Goal: Transaction & Acquisition: Book appointment/travel/reservation

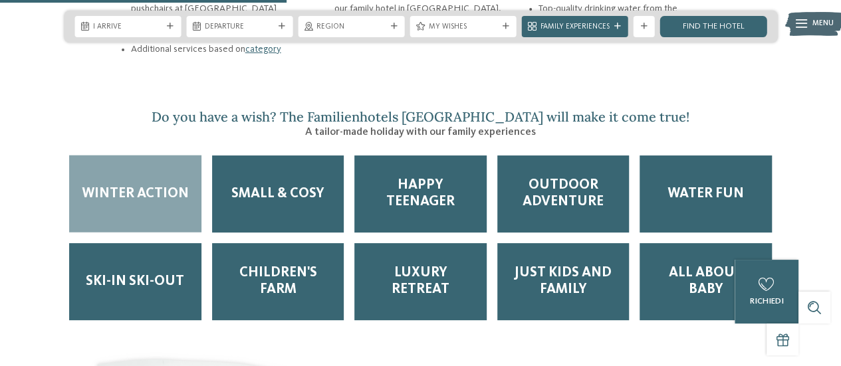
scroll to position [1647, 0]
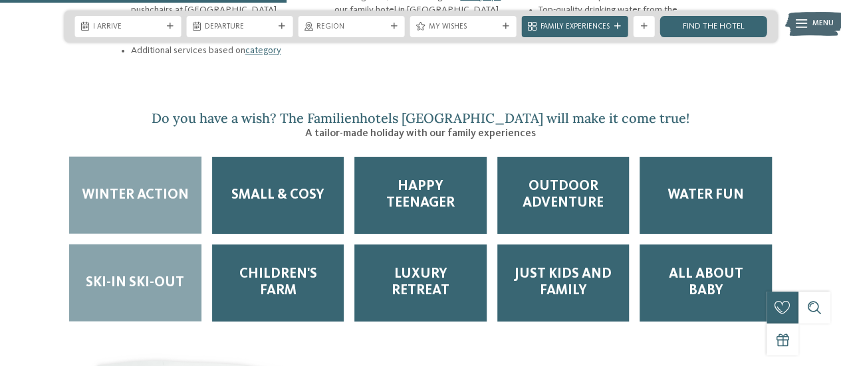
click at [118, 282] on div "Ski-in ski-out" at bounding box center [135, 283] width 132 height 77
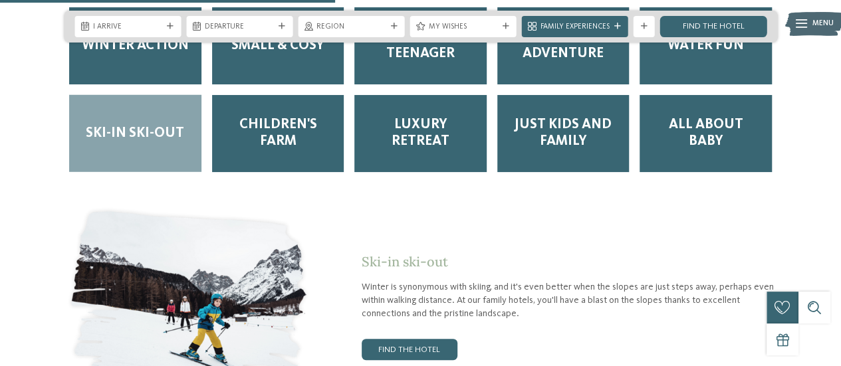
scroll to position [1923, 0]
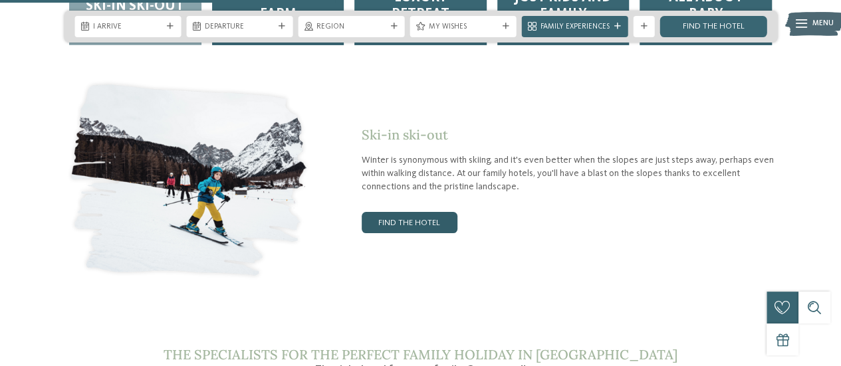
click at [384, 212] on link "find the hotel" at bounding box center [410, 222] width 96 height 21
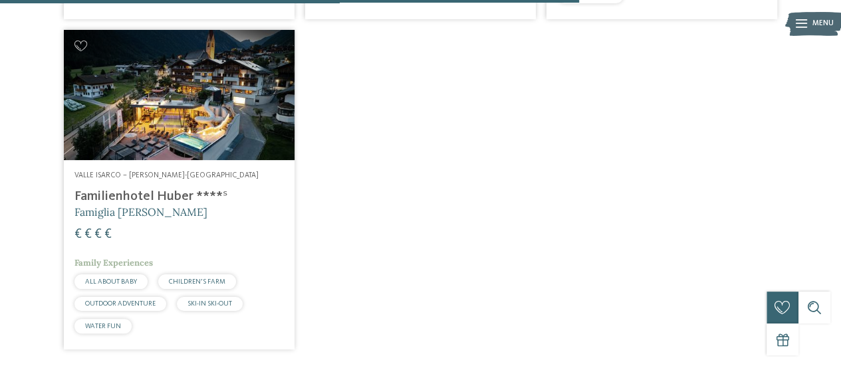
scroll to position [1381, 0]
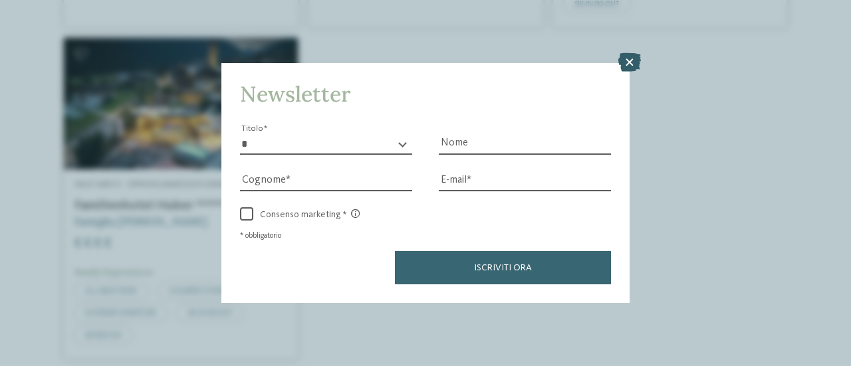
click at [628, 61] on icon at bounding box center [629, 62] width 23 height 19
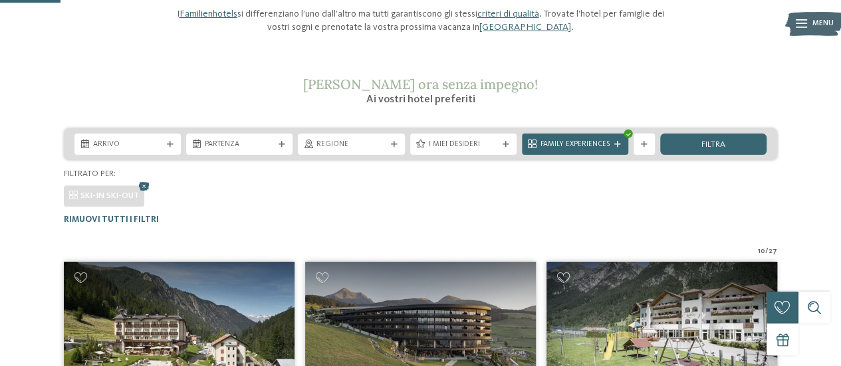
scroll to position [144, 0]
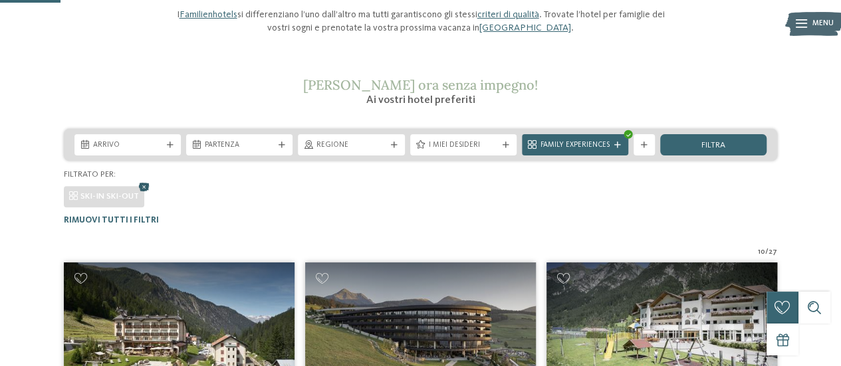
click at [142, 189] on icon at bounding box center [144, 188] width 16 height 14
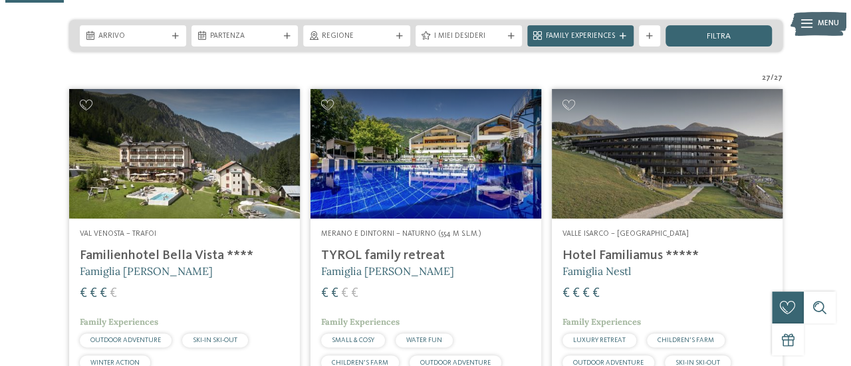
scroll to position [264, 0]
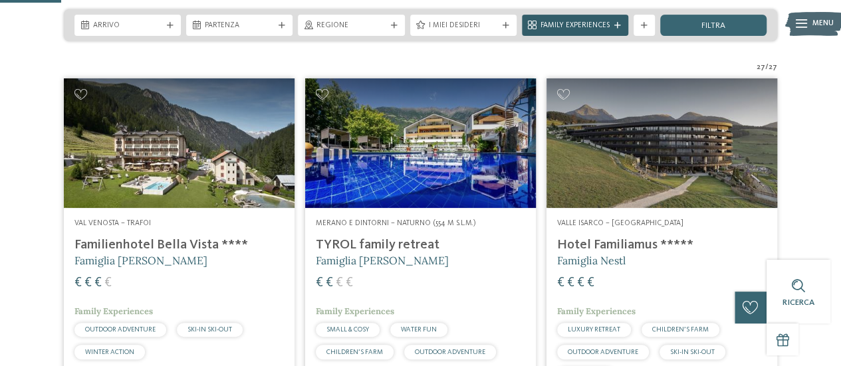
click at [570, 33] on div "Family Experiences" at bounding box center [575, 25] width 106 height 21
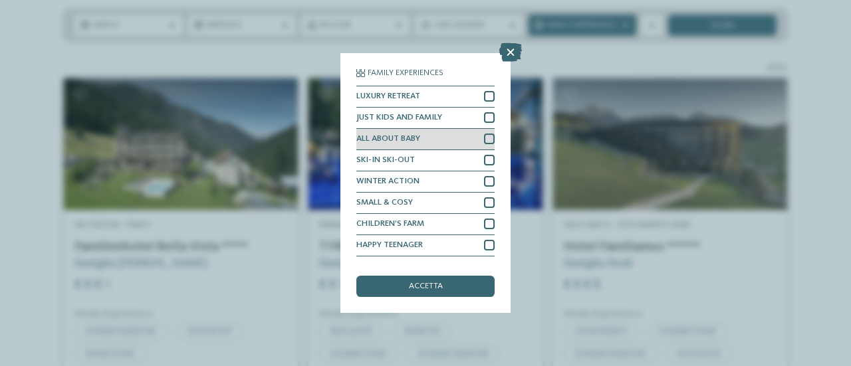
click at [421, 144] on div "ALL ABOUT BABY" at bounding box center [425, 139] width 138 height 21
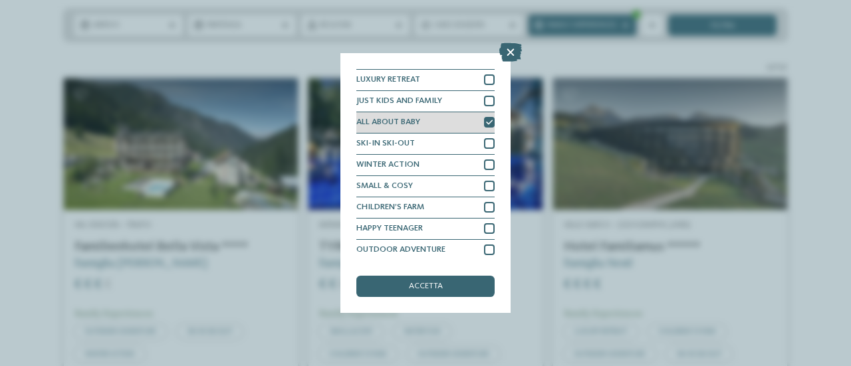
scroll to position [10, 0]
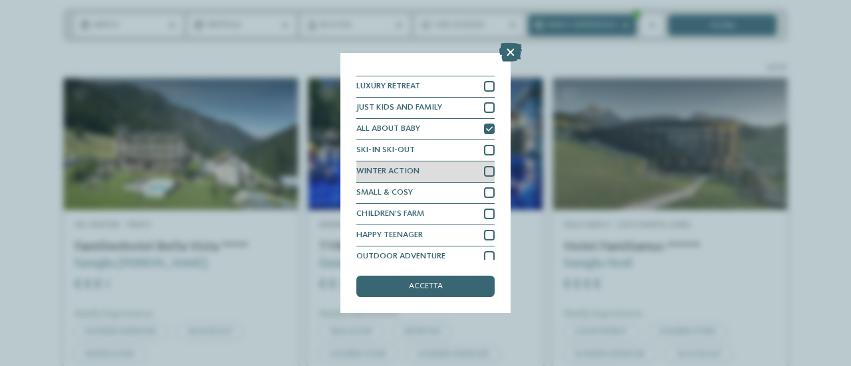
click at [407, 178] on div "WINTER ACTION" at bounding box center [425, 172] width 138 height 21
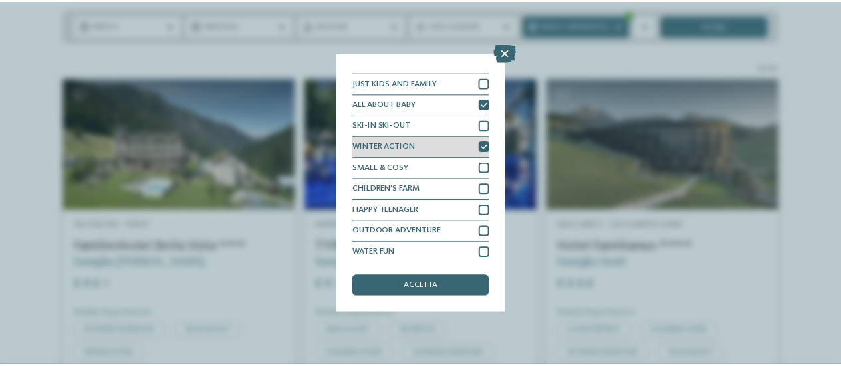
scroll to position [39, 0]
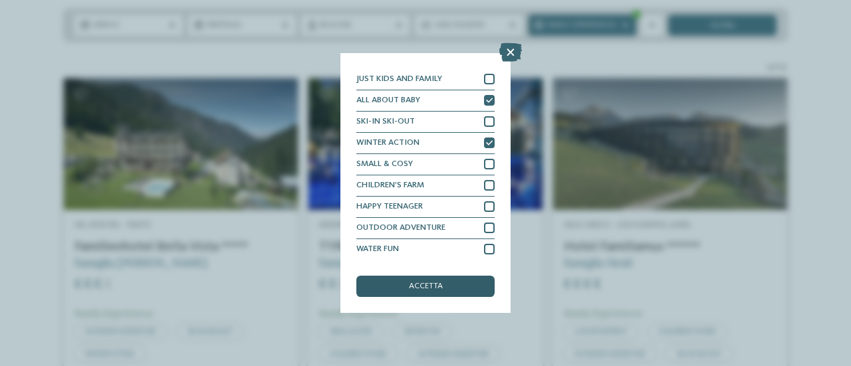
click at [411, 286] on span "accetta" at bounding box center [426, 287] width 34 height 9
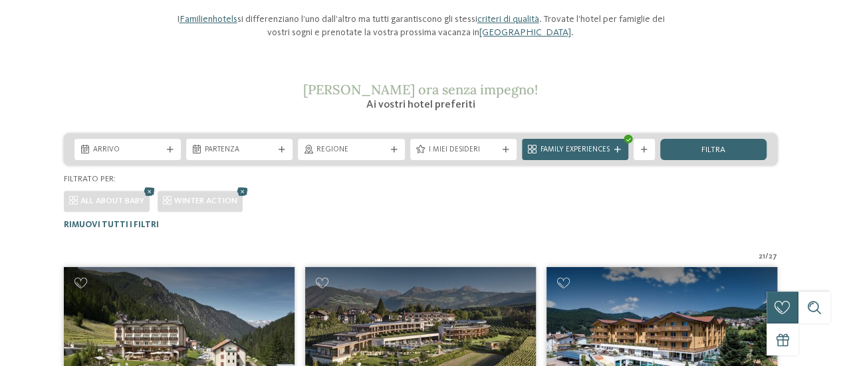
scroll to position [0, 0]
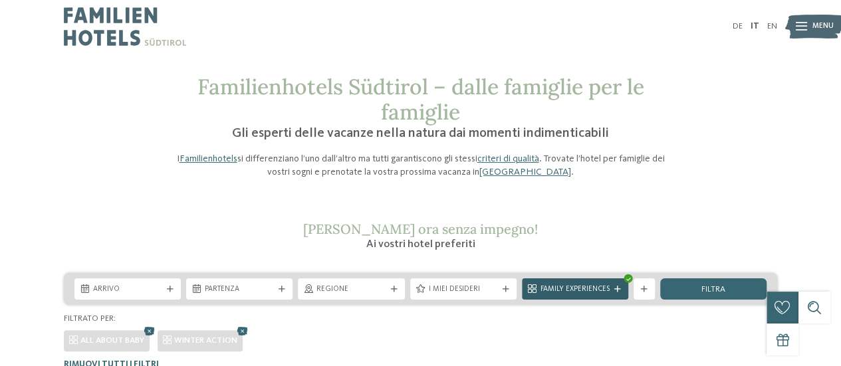
click at [578, 283] on div "Family Experiences" at bounding box center [575, 289] width 106 height 21
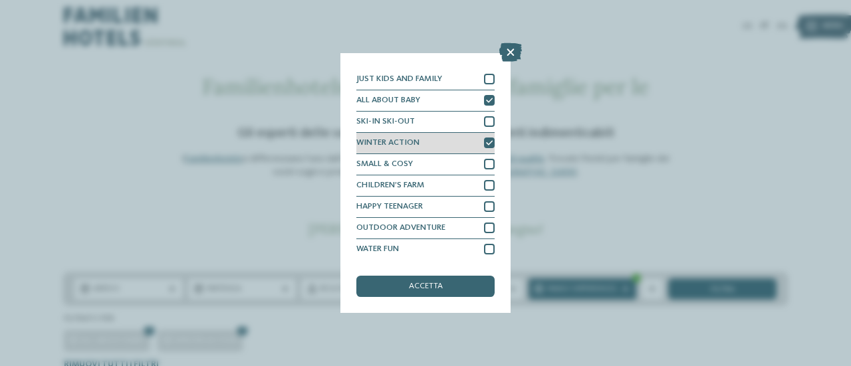
click at [484, 148] on div at bounding box center [489, 143] width 11 height 11
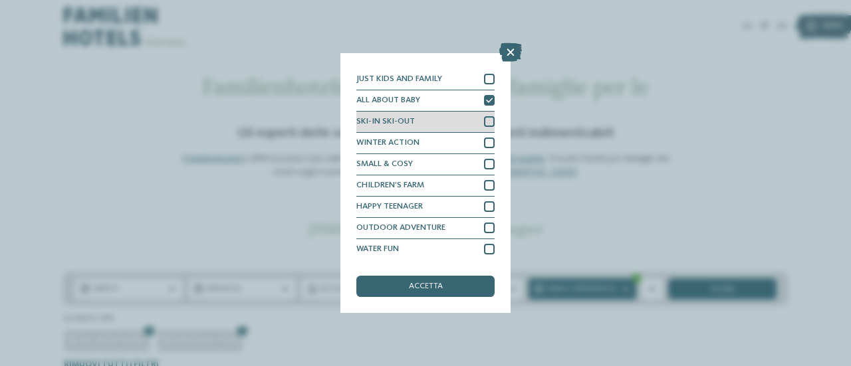
click at [479, 114] on div "SKI-IN SKI-OUT" at bounding box center [425, 122] width 138 height 21
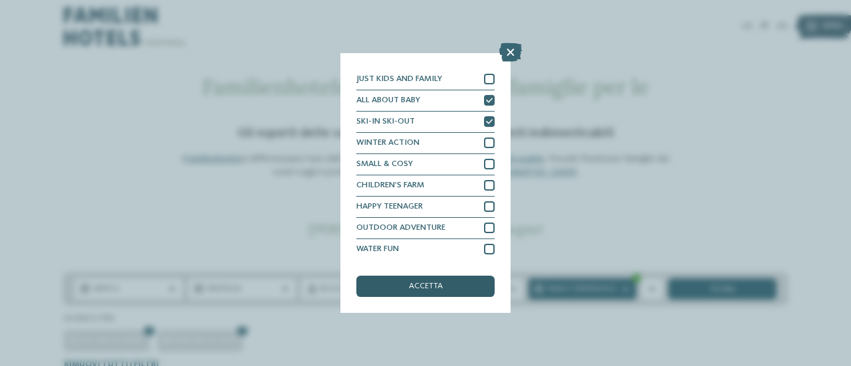
click at [398, 291] on div "accetta" at bounding box center [425, 286] width 138 height 21
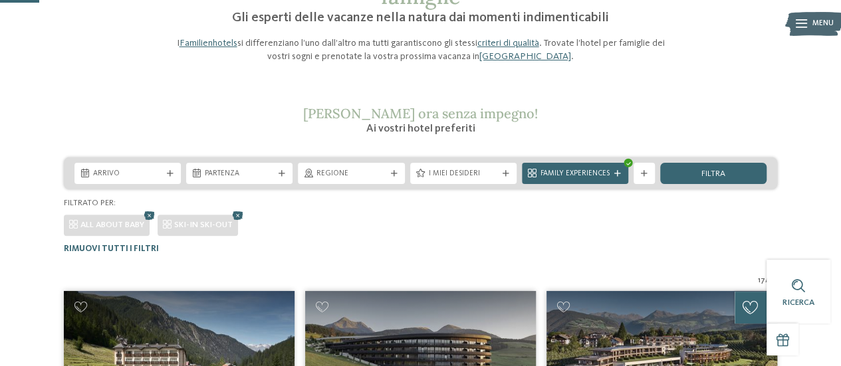
scroll to position [130, 0]
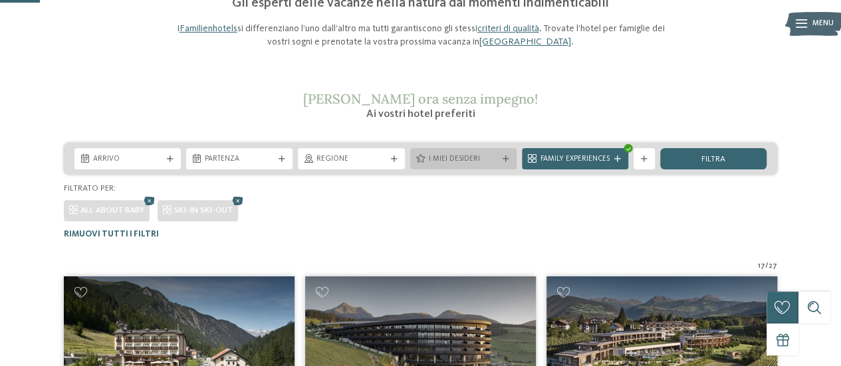
click at [451, 166] on div "I miei desideri" at bounding box center [463, 158] width 106 height 21
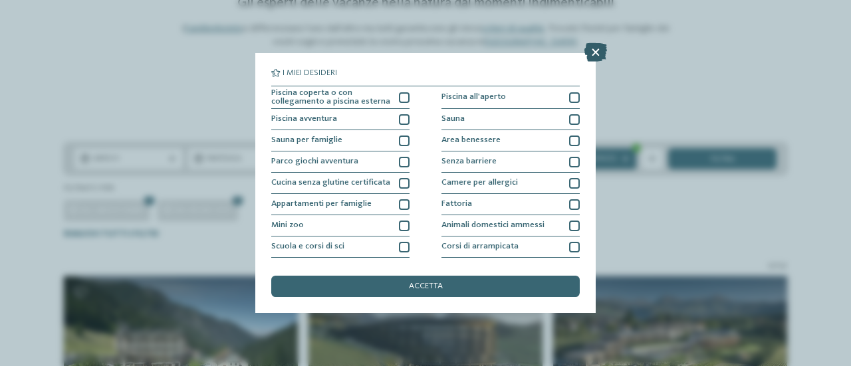
click at [599, 45] on icon at bounding box center [595, 52] width 23 height 19
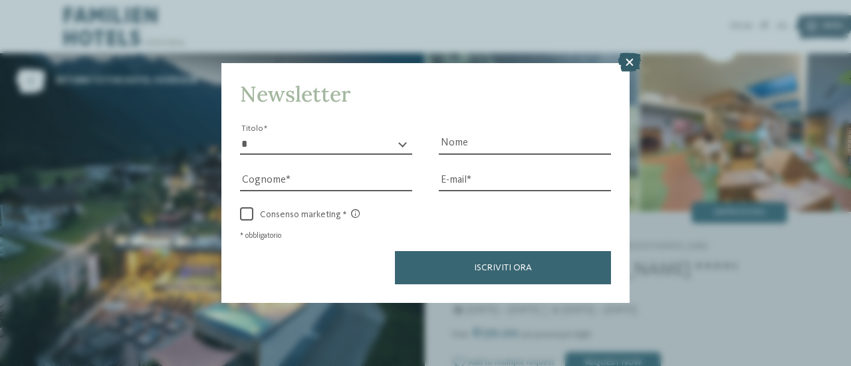
click at [631, 62] on icon at bounding box center [629, 62] width 23 height 19
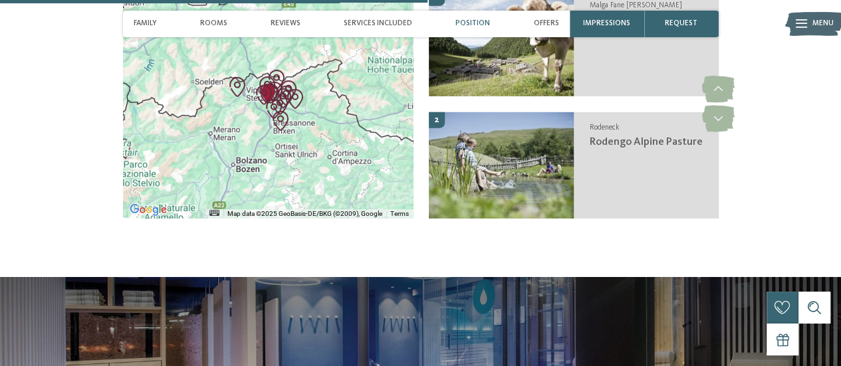
scroll to position [2007, 0]
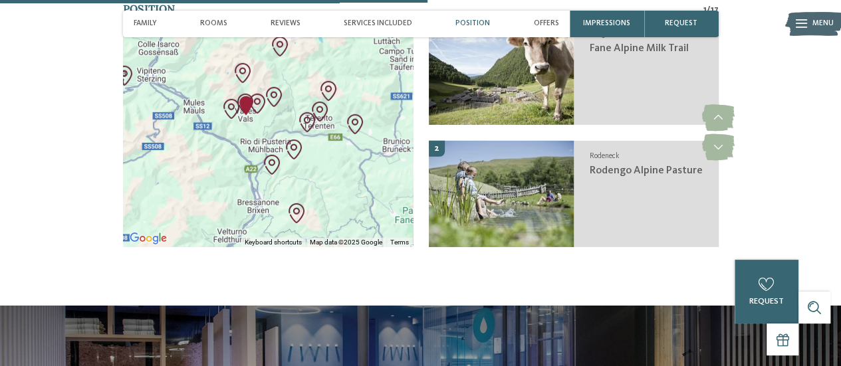
drag, startPoint x: 241, startPoint y: 74, endPoint x: 255, endPoint y: 111, distance: 40.0
click at [255, 111] on div at bounding box center [268, 133] width 290 height 229
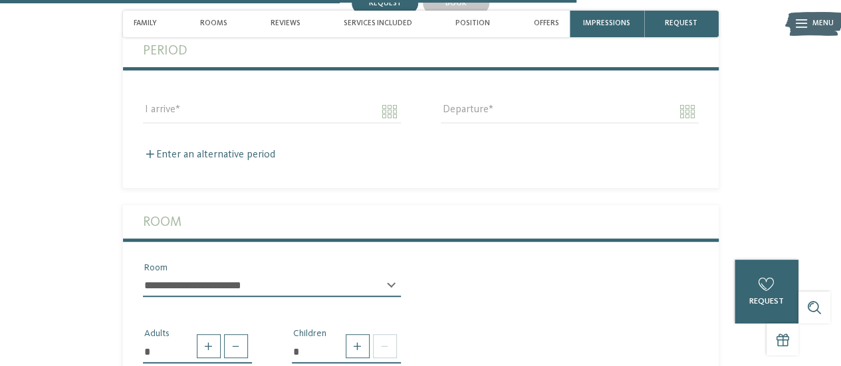
scroll to position [2705, 0]
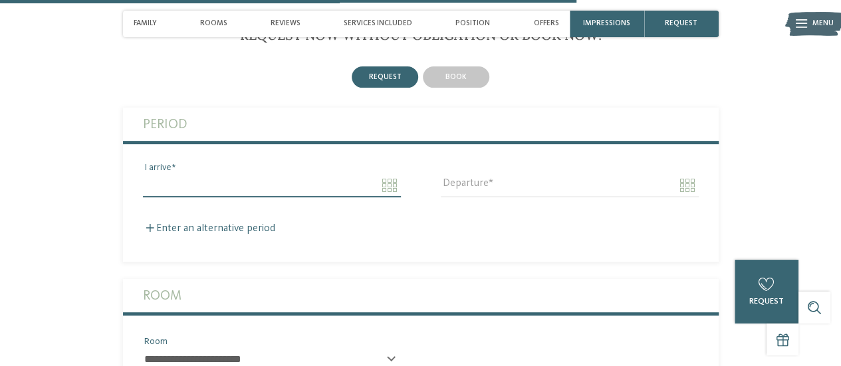
click at [387, 174] on input "I arrive" at bounding box center [272, 185] width 258 height 23
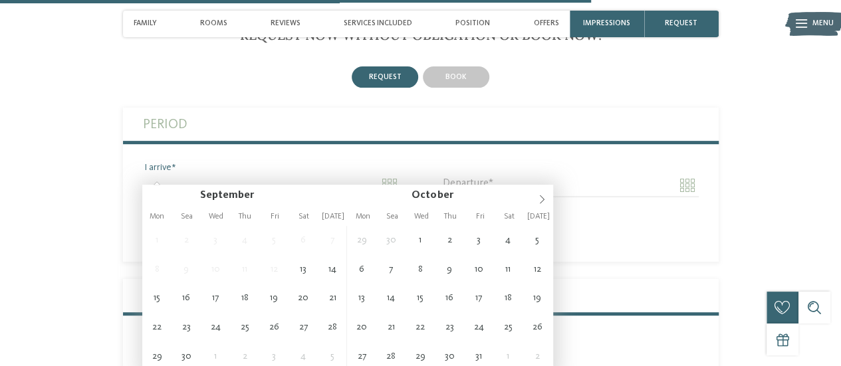
scroll to position [2773, 0]
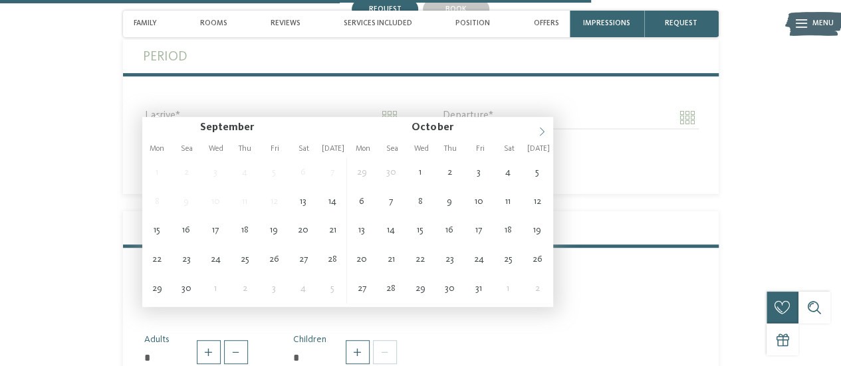
click at [543, 130] on icon at bounding box center [542, 132] width 5 height 9
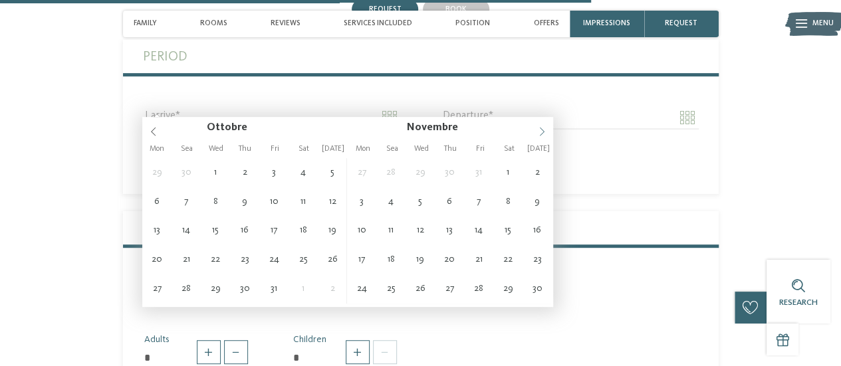
click at [543, 130] on icon at bounding box center [542, 132] width 5 height 9
type input "****"
click at [543, 130] on icon at bounding box center [542, 132] width 5 height 9
type input "****"
click at [543, 130] on icon at bounding box center [542, 132] width 5 height 9
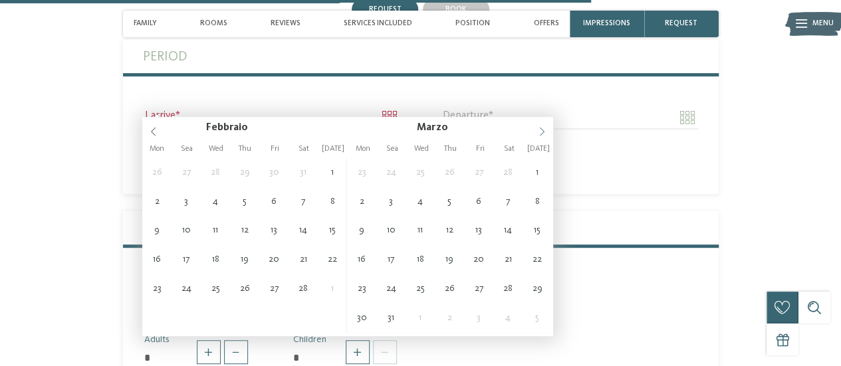
click at [543, 130] on icon at bounding box center [542, 132] width 5 height 9
type input "**********"
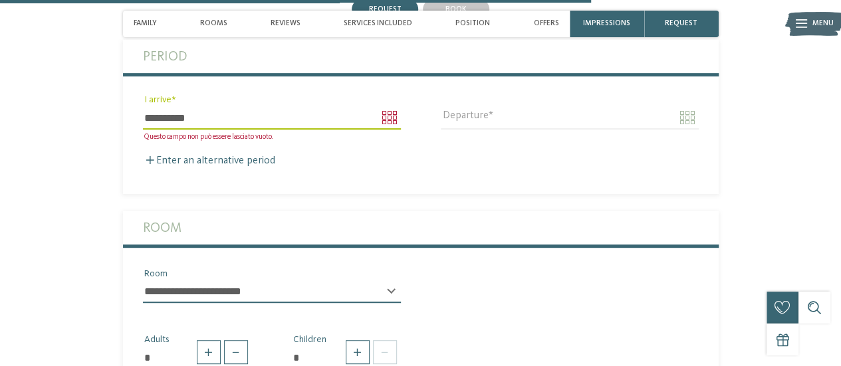
type input "****"
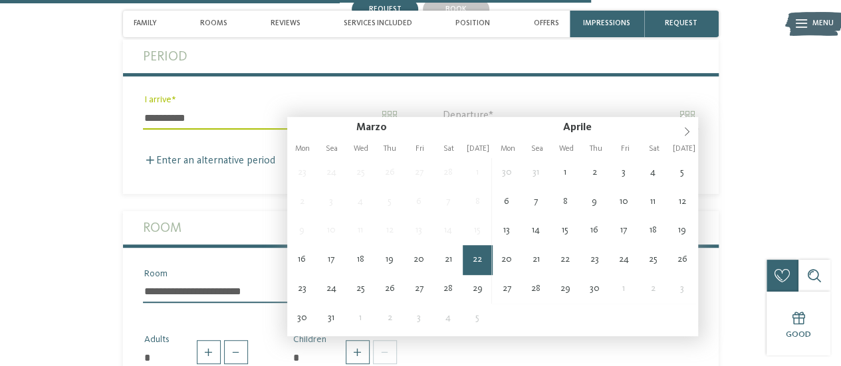
type input "**********"
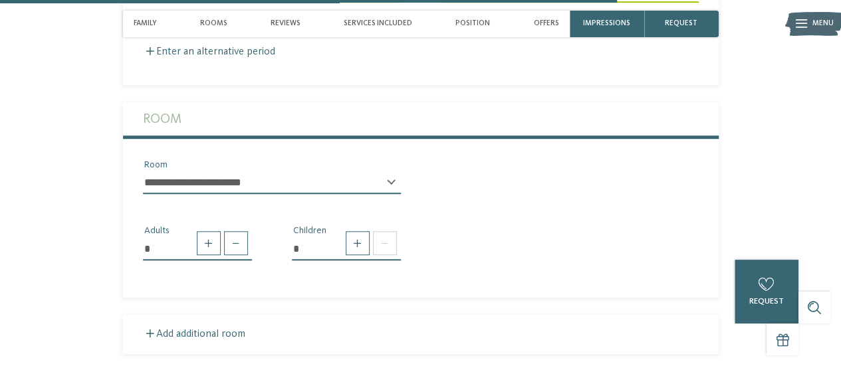
scroll to position [2909, 0]
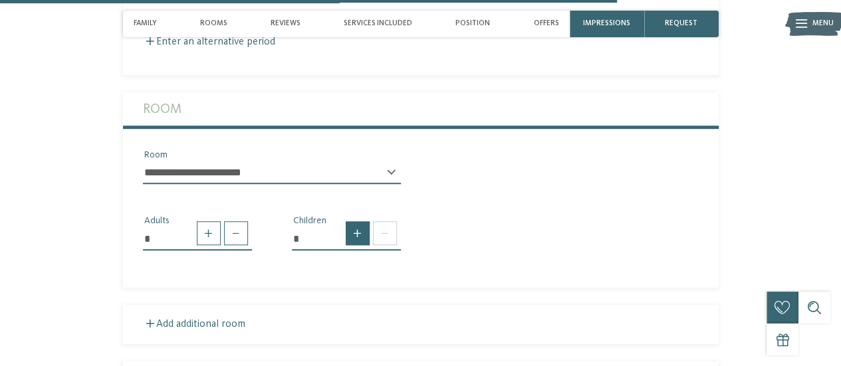
click at [358, 221] on span at bounding box center [358, 233] width 24 height 24
type input "*"
click at [358, 221] on span at bounding box center [358, 233] width 24 height 24
click at [351, 221] on span at bounding box center [358, 233] width 24 height 24
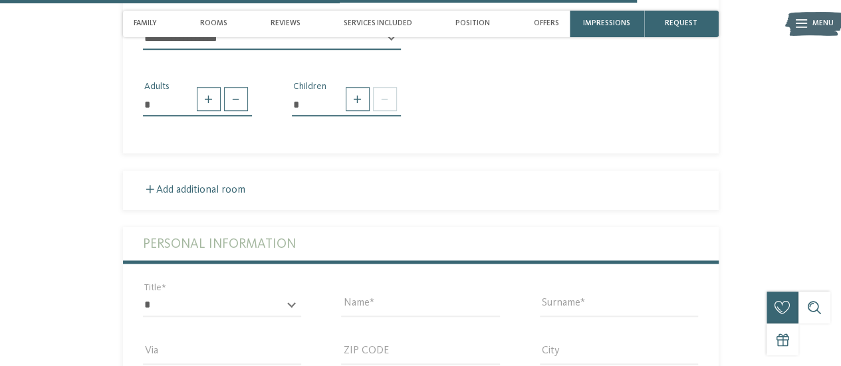
scroll to position [2996, 0]
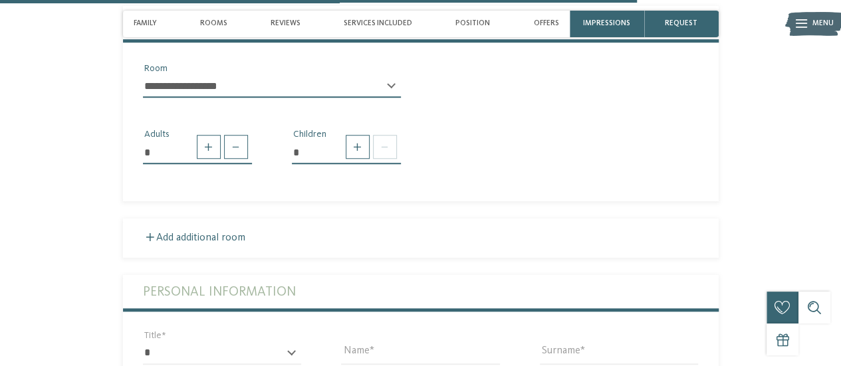
click at [298, 148] on input "*" at bounding box center [346, 152] width 109 height 23
drag, startPoint x: 298, startPoint y: 148, endPoint x: 301, endPoint y: 139, distance: 9.7
click at [301, 141] on input "*" at bounding box center [346, 152] width 109 height 23
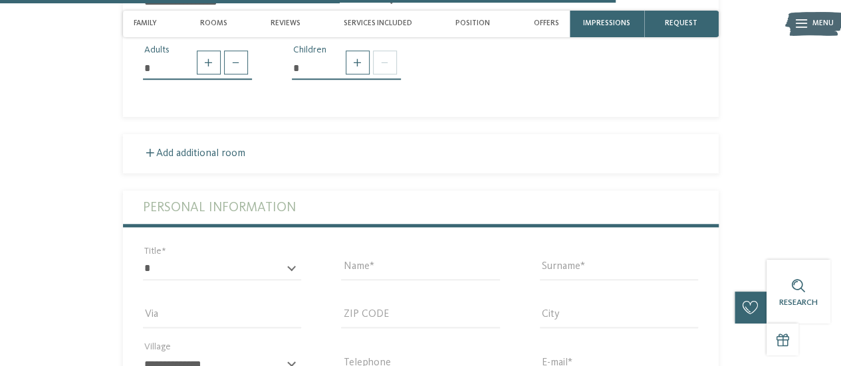
scroll to position [2896, 0]
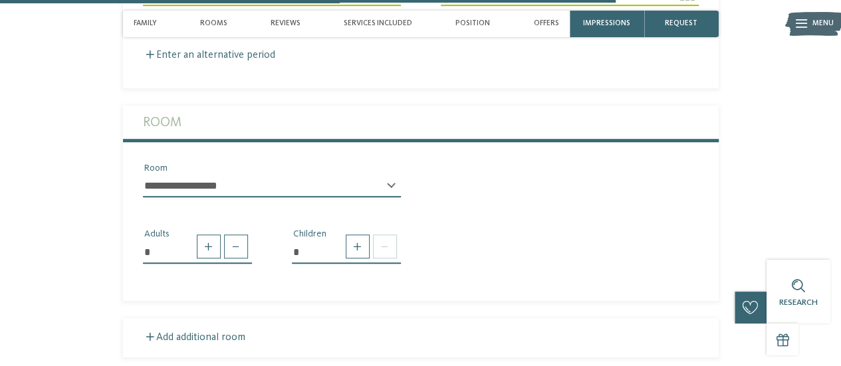
click at [396, 175] on select "**********" at bounding box center [272, 186] width 258 height 23
click at [143, 175] on select "**********" at bounding box center [272, 186] width 258 height 23
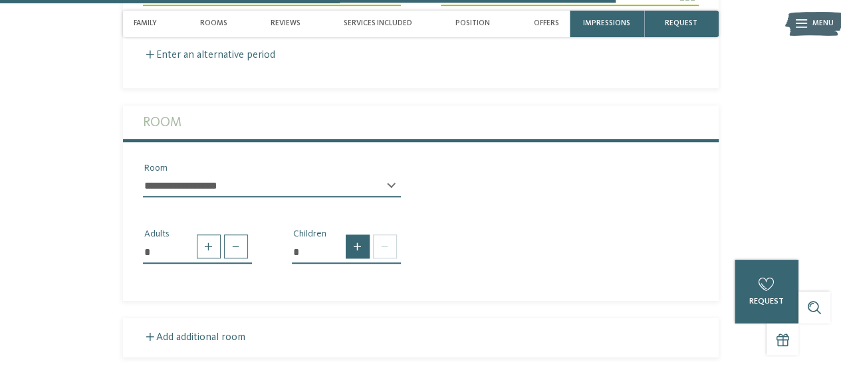
click at [353, 237] on span at bounding box center [358, 247] width 24 height 24
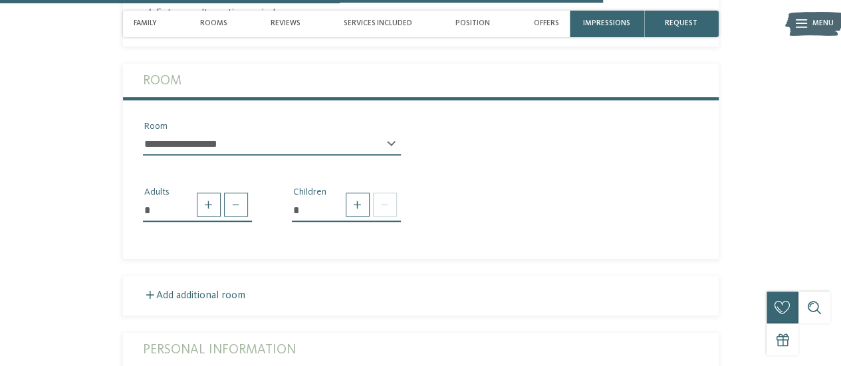
scroll to position [2836, 0]
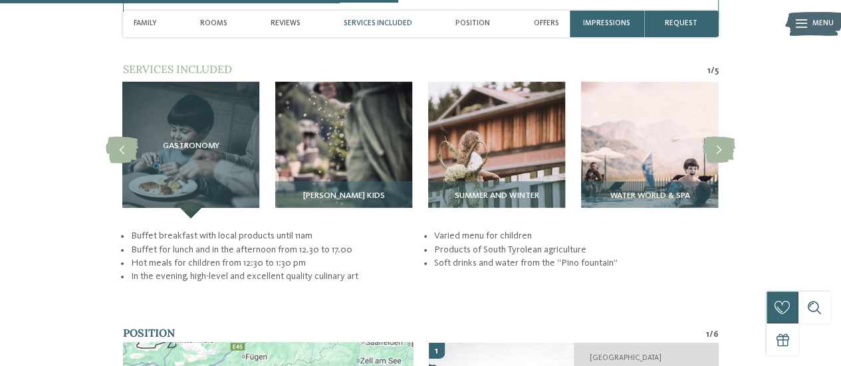
scroll to position [2042, 0]
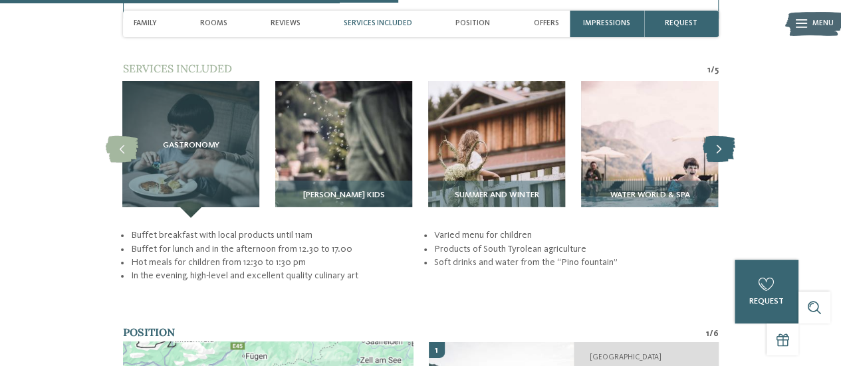
click at [729, 136] on icon at bounding box center [719, 149] width 33 height 27
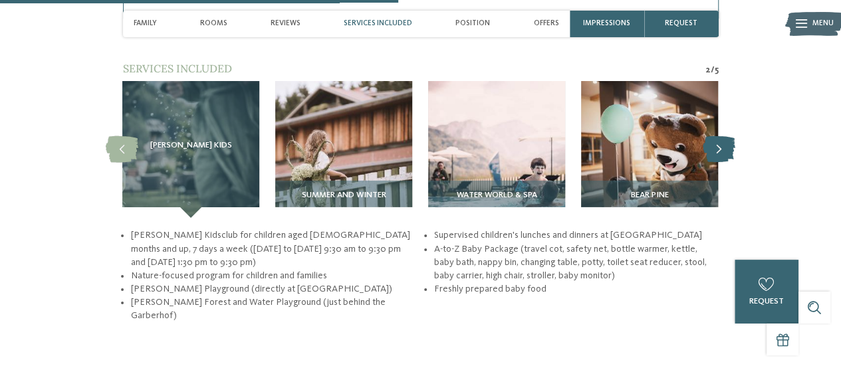
click at [729, 136] on icon at bounding box center [719, 149] width 33 height 27
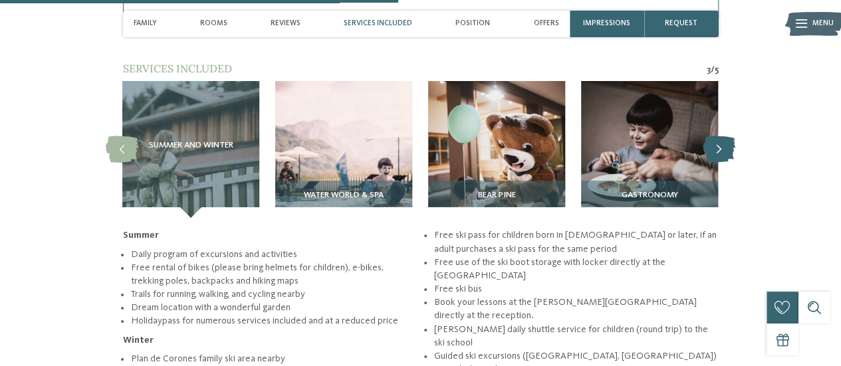
click at [729, 136] on icon at bounding box center [719, 149] width 33 height 27
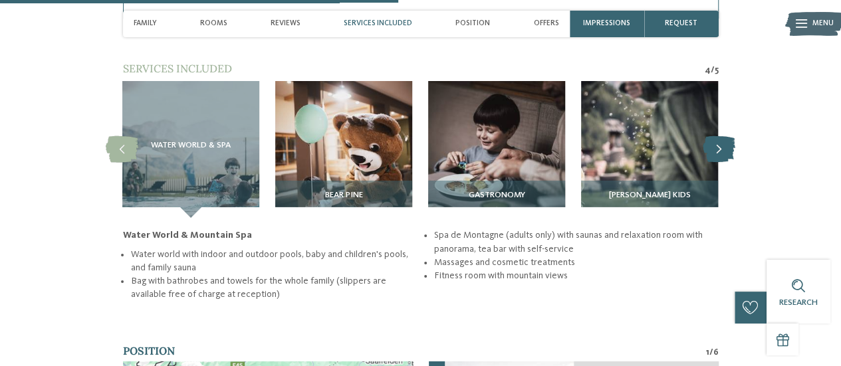
click at [729, 136] on icon at bounding box center [719, 149] width 33 height 27
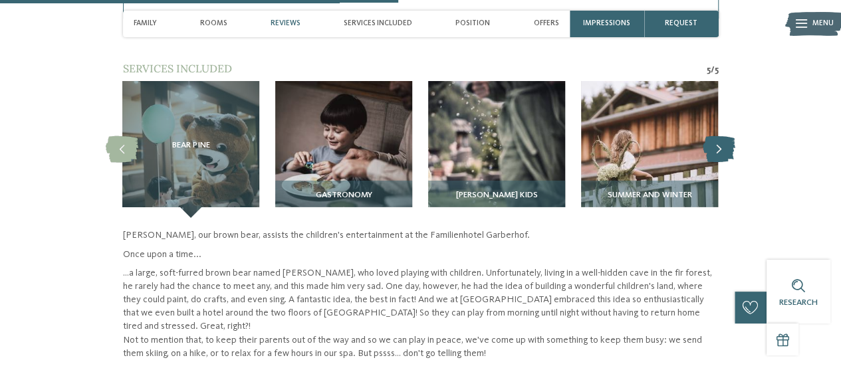
click at [729, 136] on icon at bounding box center [719, 149] width 33 height 27
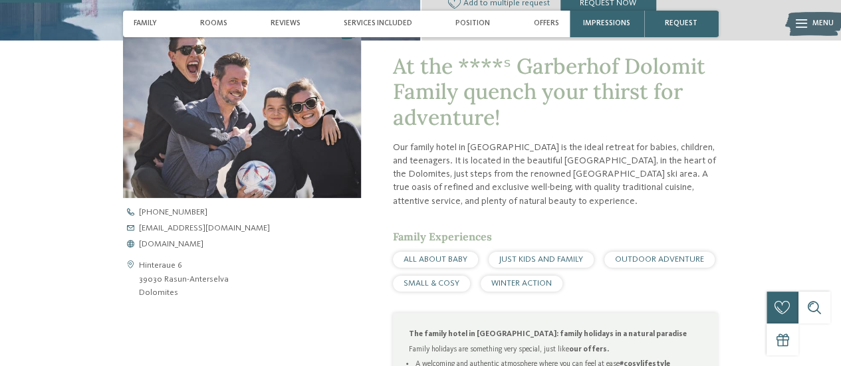
scroll to position [420, 0]
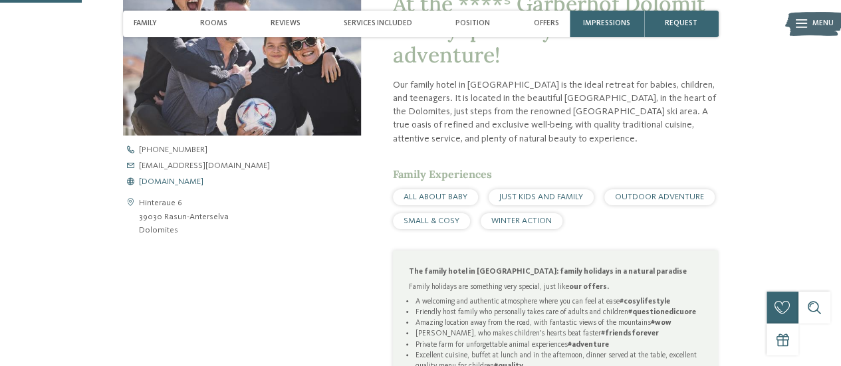
click at [187, 180] on font "www.hotelgarberhof.it" at bounding box center [171, 182] width 64 height 9
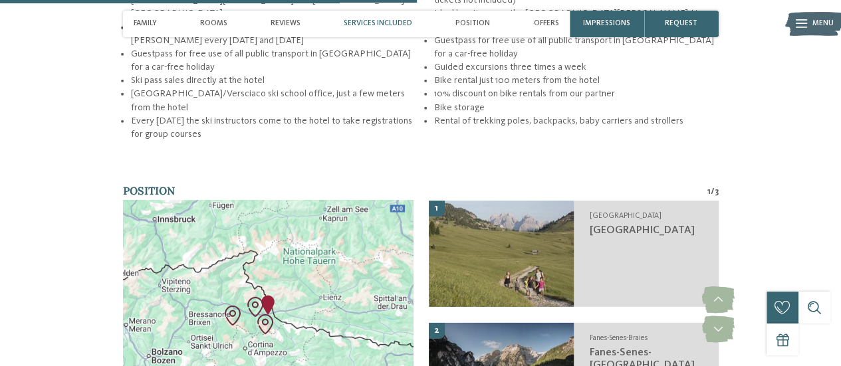
scroll to position [1899, 0]
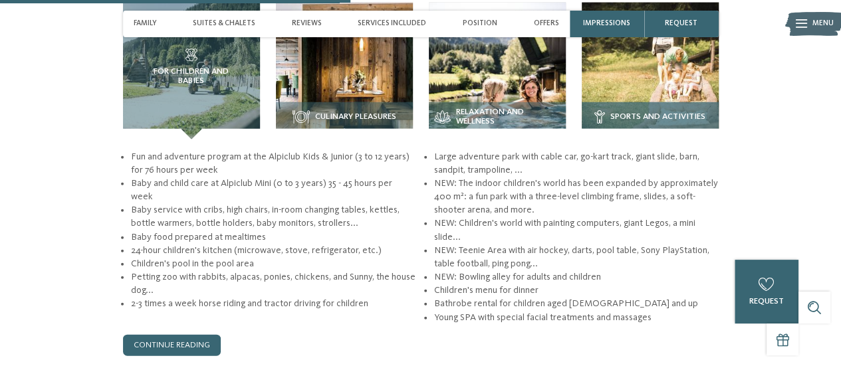
scroll to position [1473, 0]
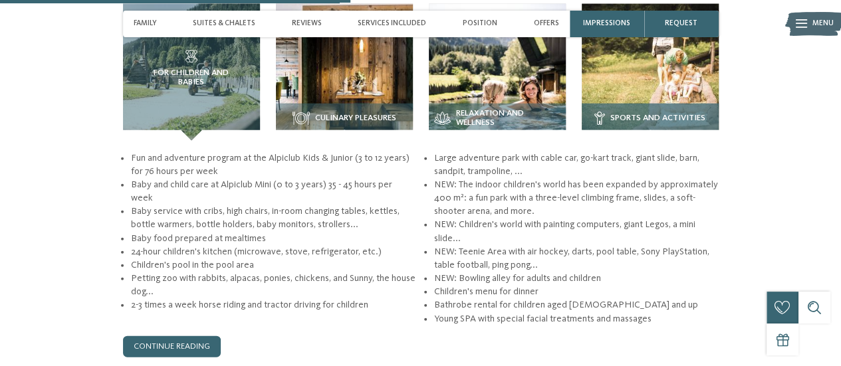
click at [646, 120] on div "Sports and activities" at bounding box center [650, 122] width 137 height 37
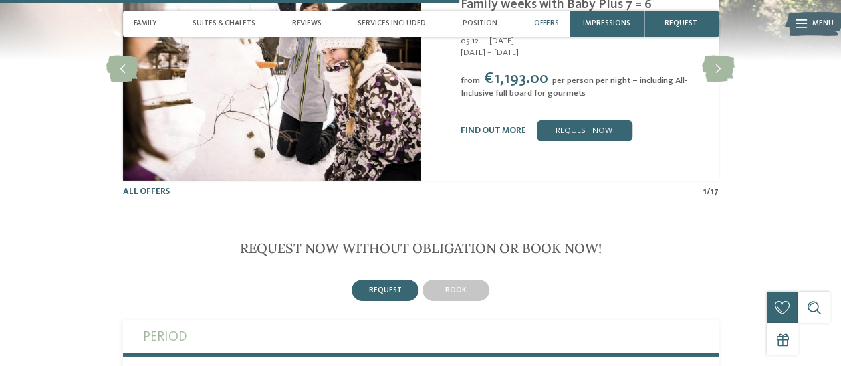
scroll to position [1917, 0]
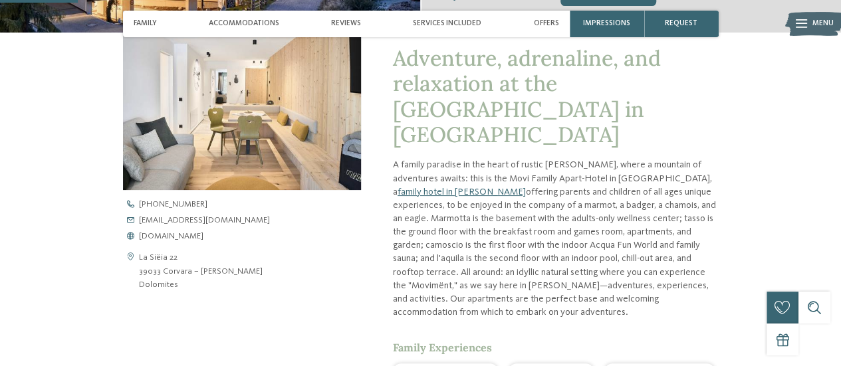
scroll to position [369, 0]
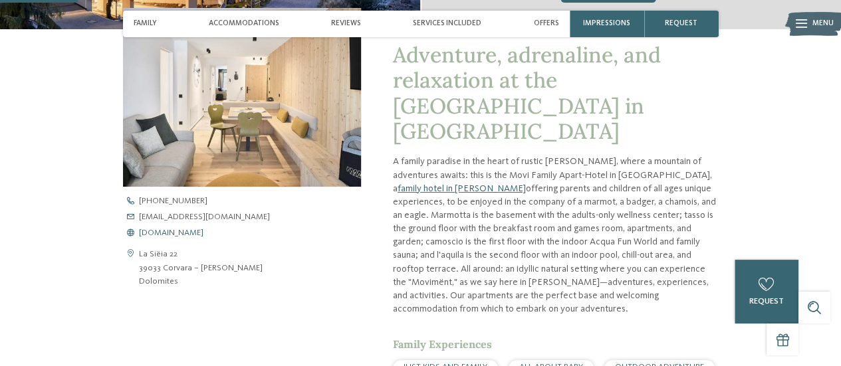
click at [162, 234] on font "[DOMAIN_NAME]" at bounding box center [171, 233] width 64 height 9
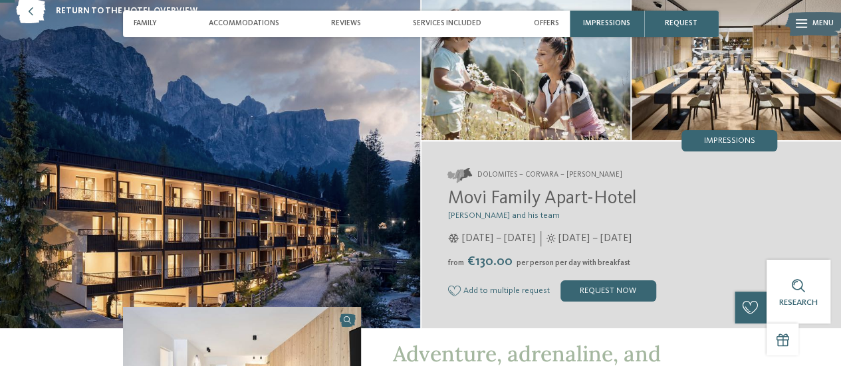
scroll to position [69, 0]
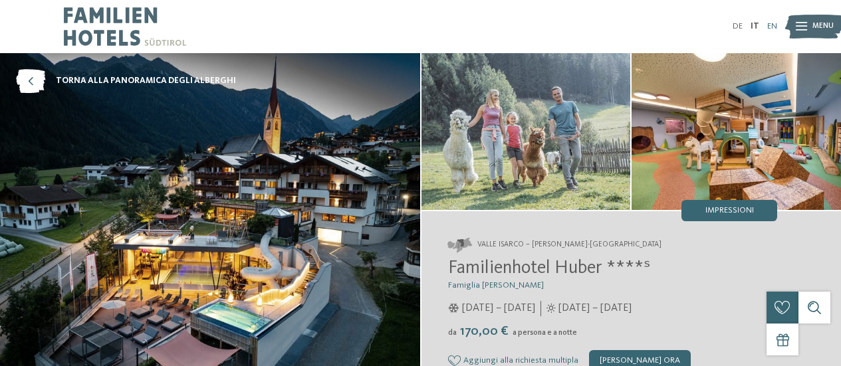
drag, startPoint x: 0, startPoint y: 0, endPoint x: 767, endPoint y: 26, distance: 767.0
click at [767, 26] on link "EN" at bounding box center [772, 26] width 10 height 9
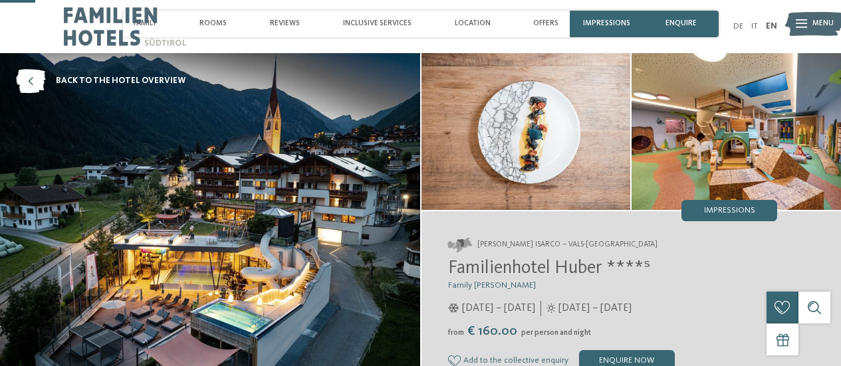
click at [626, 350] on div "enquire now" at bounding box center [627, 360] width 96 height 21
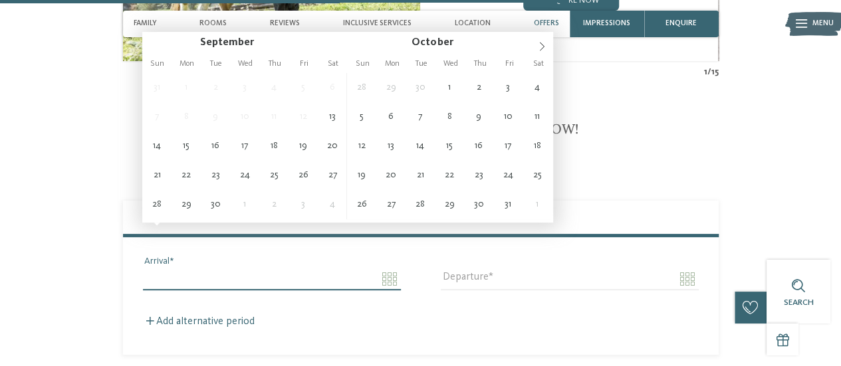
click at [353, 268] on input "Arrival" at bounding box center [272, 279] width 258 height 23
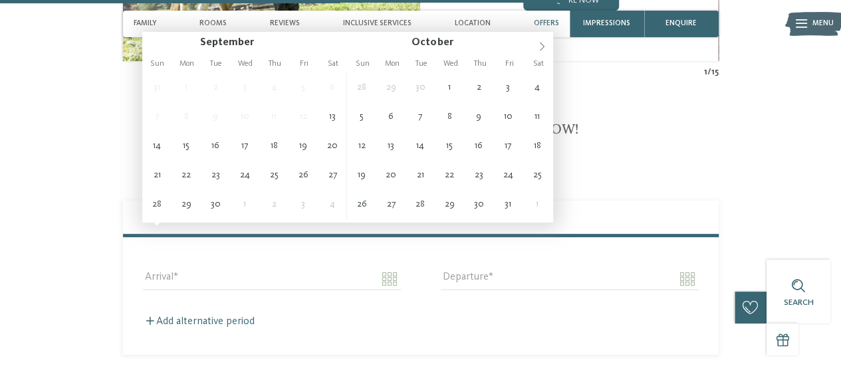
click at [541, 45] on icon at bounding box center [541, 46] width 9 height 9
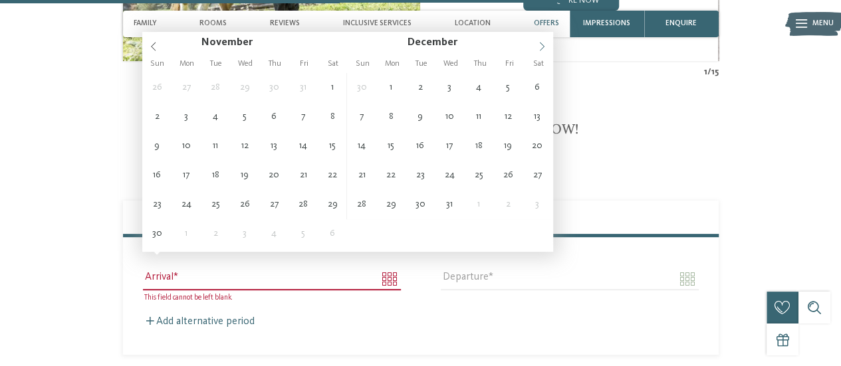
click at [541, 45] on icon at bounding box center [541, 46] width 9 height 9
type input "****"
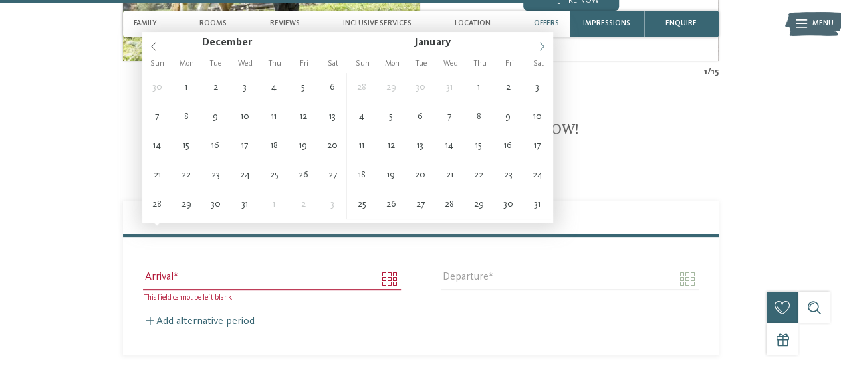
click at [541, 45] on icon at bounding box center [541, 46] width 9 height 9
type input "****"
click at [541, 45] on icon at bounding box center [541, 46] width 9 height 9
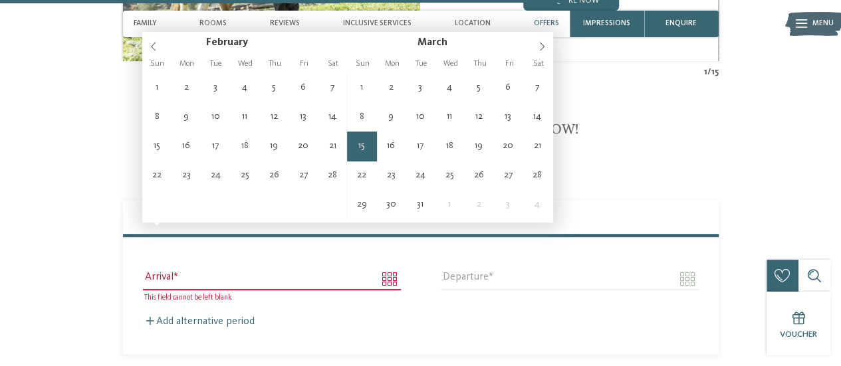
type input "**********"
type input "****"
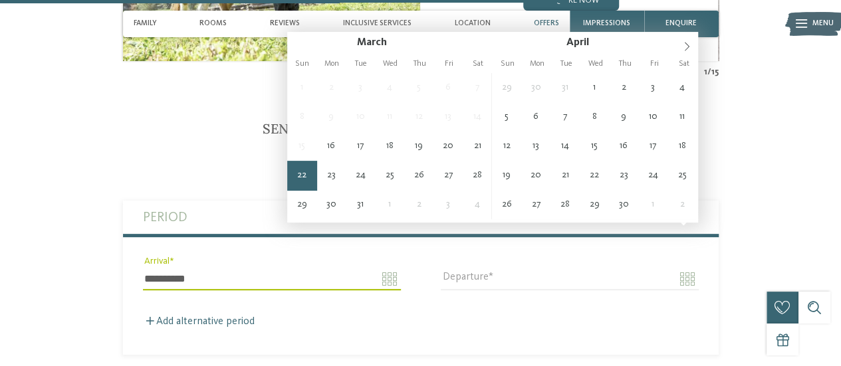
type input "**********"
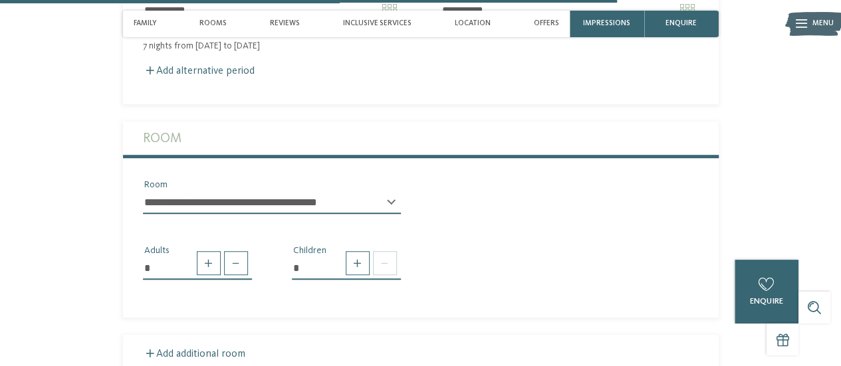
scroll to position [2933, 0]
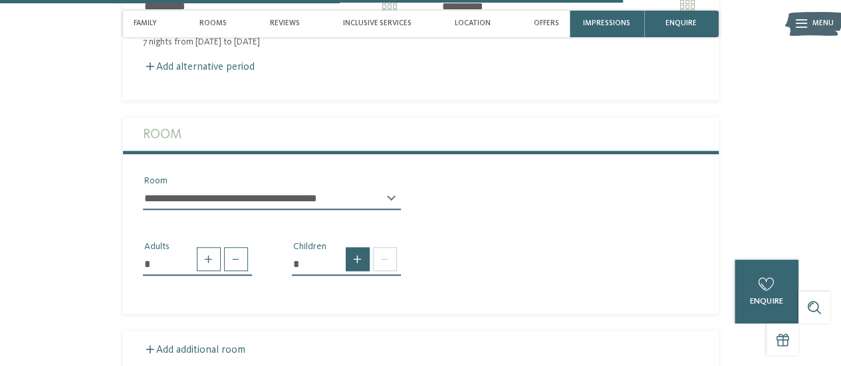
click at [361, 247] on span at bounding box center [358, 259] width 24 height 24
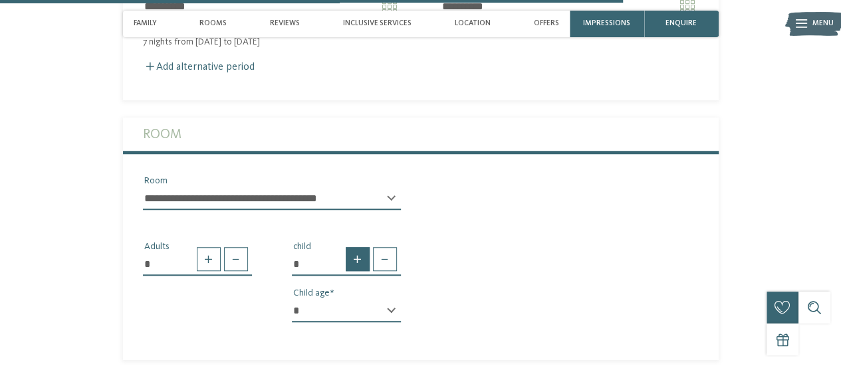
click at [361, 247] on span at bounding box center [358, 259] width 24 height 24
type input "*"
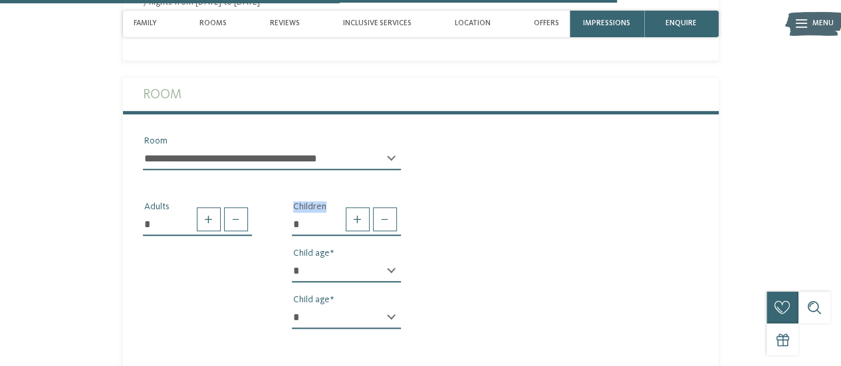
scroll to position [2975, 0]
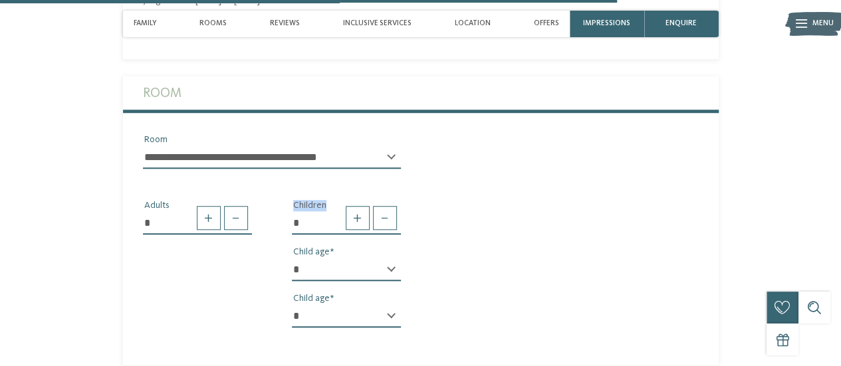
click at [385, 259] on select "* * * * * * * * * * * ** ** ** ** ** ** ** **" at bounding box center [346, 270] width 109 height 23
select select "*"
click at [292, 259] on select "* * * * * * * * * * * ** ** ** ** ** ** ** **" at bounding box center [346, 270] width 109 height 23
click at [358, 305] on select "* * * * * * * * * * * ** ** ** ** ** ** ** **" at bounding box center [346, 316] width 109 height 23
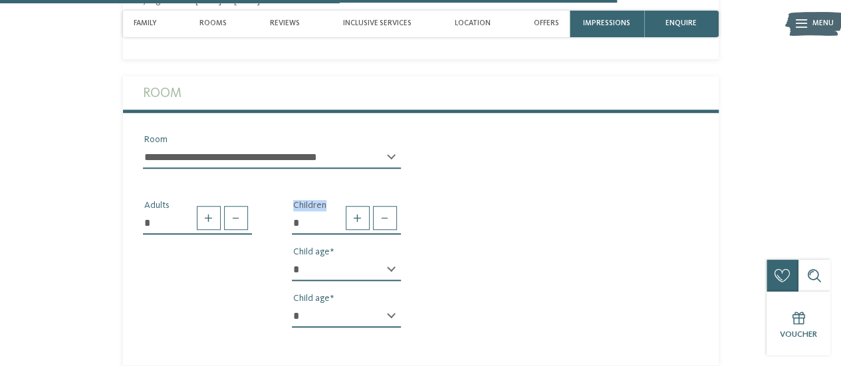
select select "*"
click at [292, 305] on select "* * * * * * * * * * * ** ** ** ** ** ** ** **" at bounding box center [346, 316] width 109 height 23
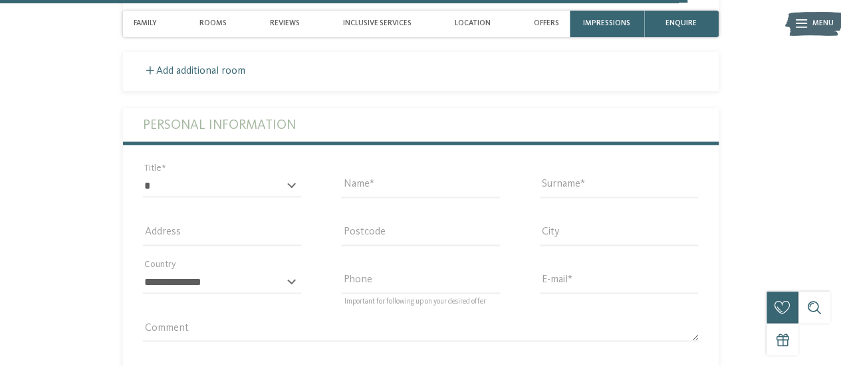
scroll to position [3315, 0]
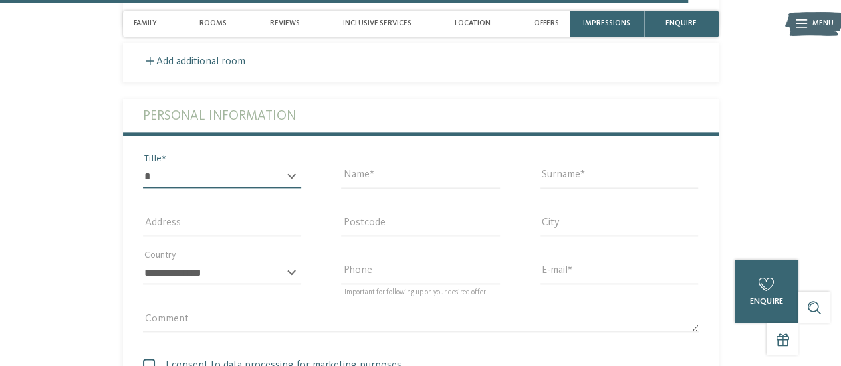
click at [245, 166] on select "* ** ** ****** **" at bounding box center [222, 177] width 159 height 23
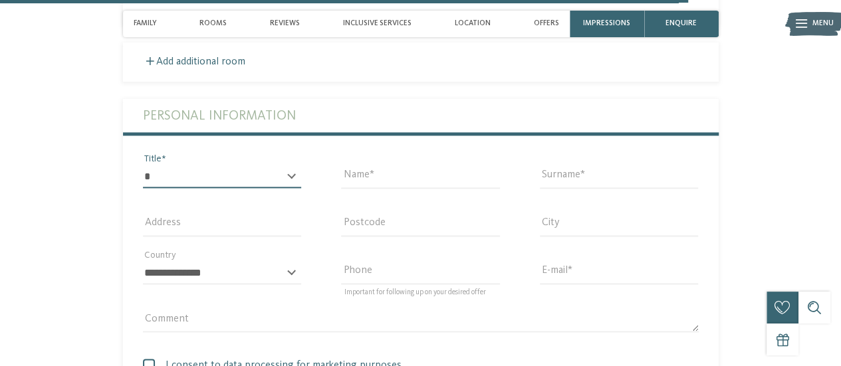
select select "*"
click at [143, 166] on select "* ** ** ****** **" at bounding box center [222, 177] width 159 height 23
click at [371, 166] on input "Name" at bounding box center [420, 177] width 159 height 23
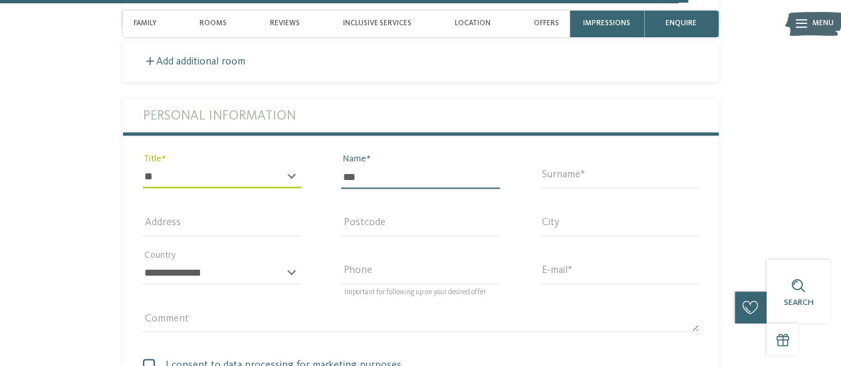
type input "***"
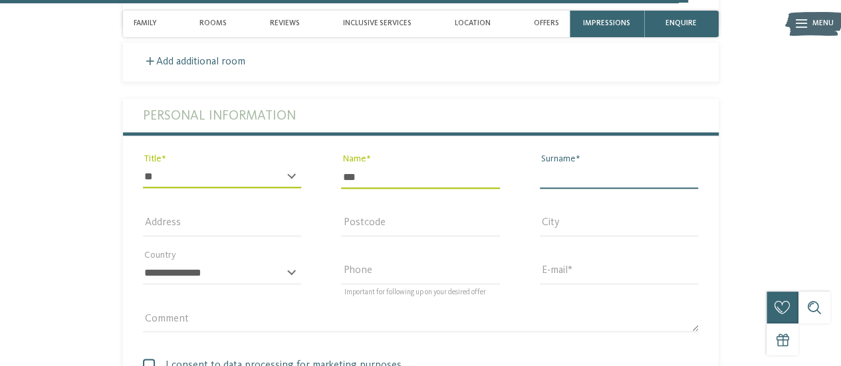
drag, startPoint x: 601, startPoint y: 112, endPoint x: 578, endPoint y: 135, distance: 32.0
click at [578, 166] on input "Surname" at bounding box center [619, 177] width 159 height 23
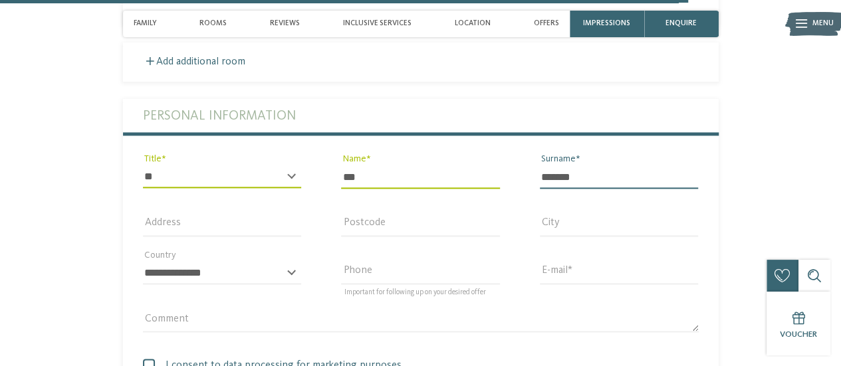
type input "*******"
click at [358, 310] on div "Comment" at bounding box center [421, 327] width 556 height 35
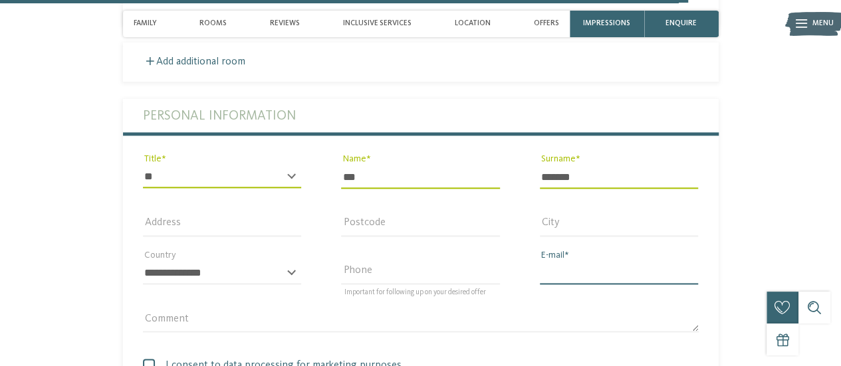
click at [577, 262] on input "E-mail" at bounding box center [619, 273] width 159 height 23
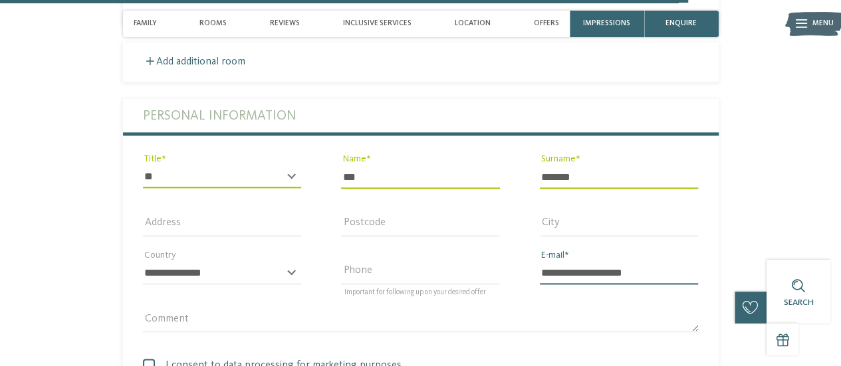
type input "**********"
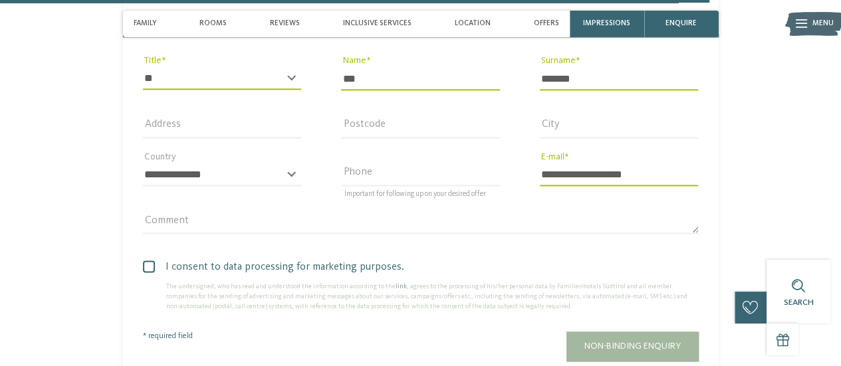
scroll to position [3419, 0]
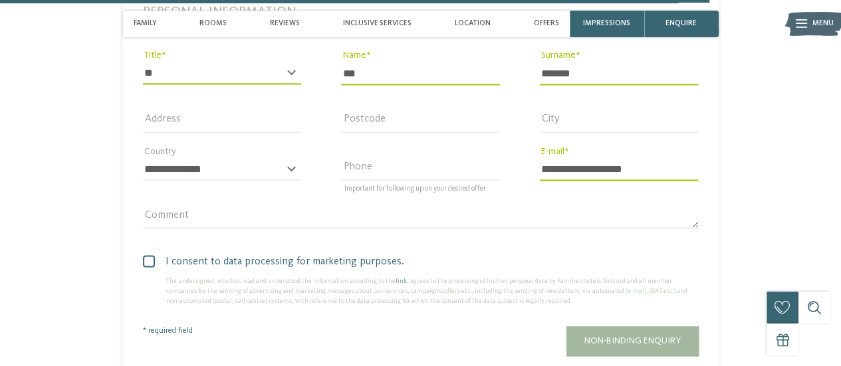
click at [158, 277] on div "The undersigned, who has read and understood the information according to the l…" at bounding box center [421, 292] width 556 height 30
click at [149, 255] on span at bounding box center [149, 261] width 12 height 12
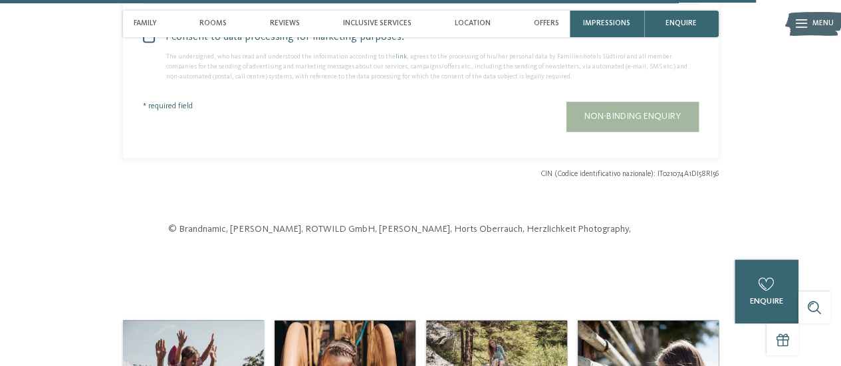
scroll to position [3645, 0]
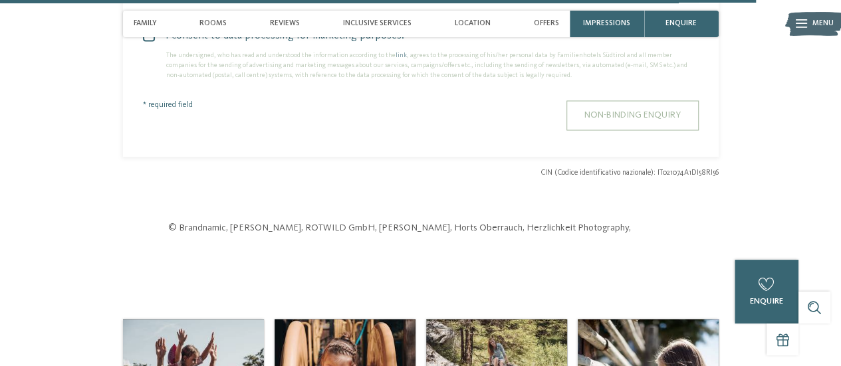
click at [605, 110] on span "Non-binding enquiry" at bounding box center [632, 114] width 96 height 9
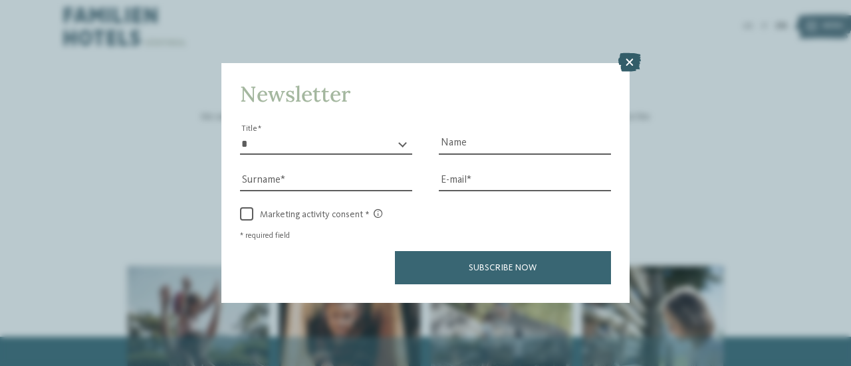
click at [631, 58] on icon at bounding box center [629, 62] width 23 height 19
